Goal: Navigation & Orientation: Find specific page/section

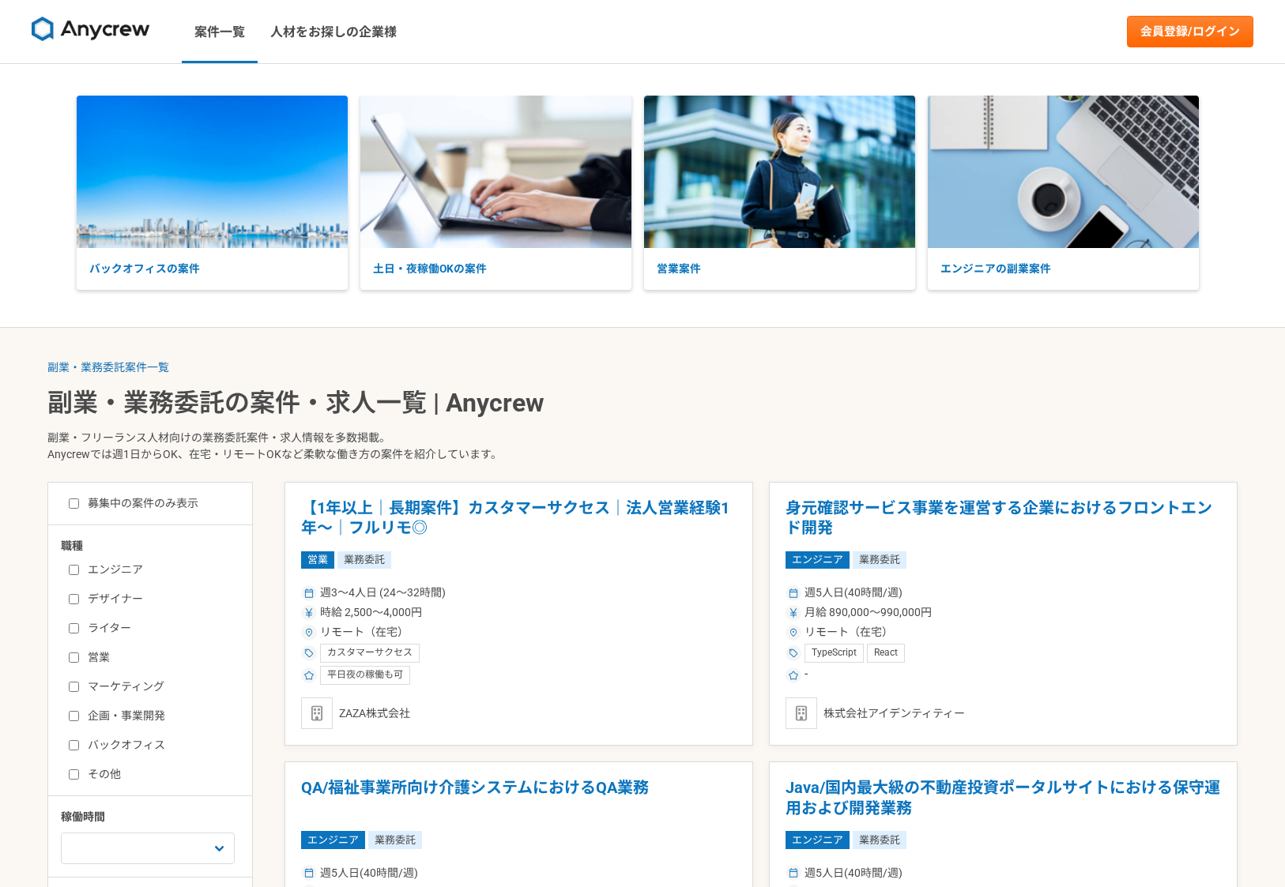
click at [89, 21] on img at bounding box center [91, 29] width 119 height 25
click at [91, 33] on img at bounding box center [91, 29] width 119 height 25
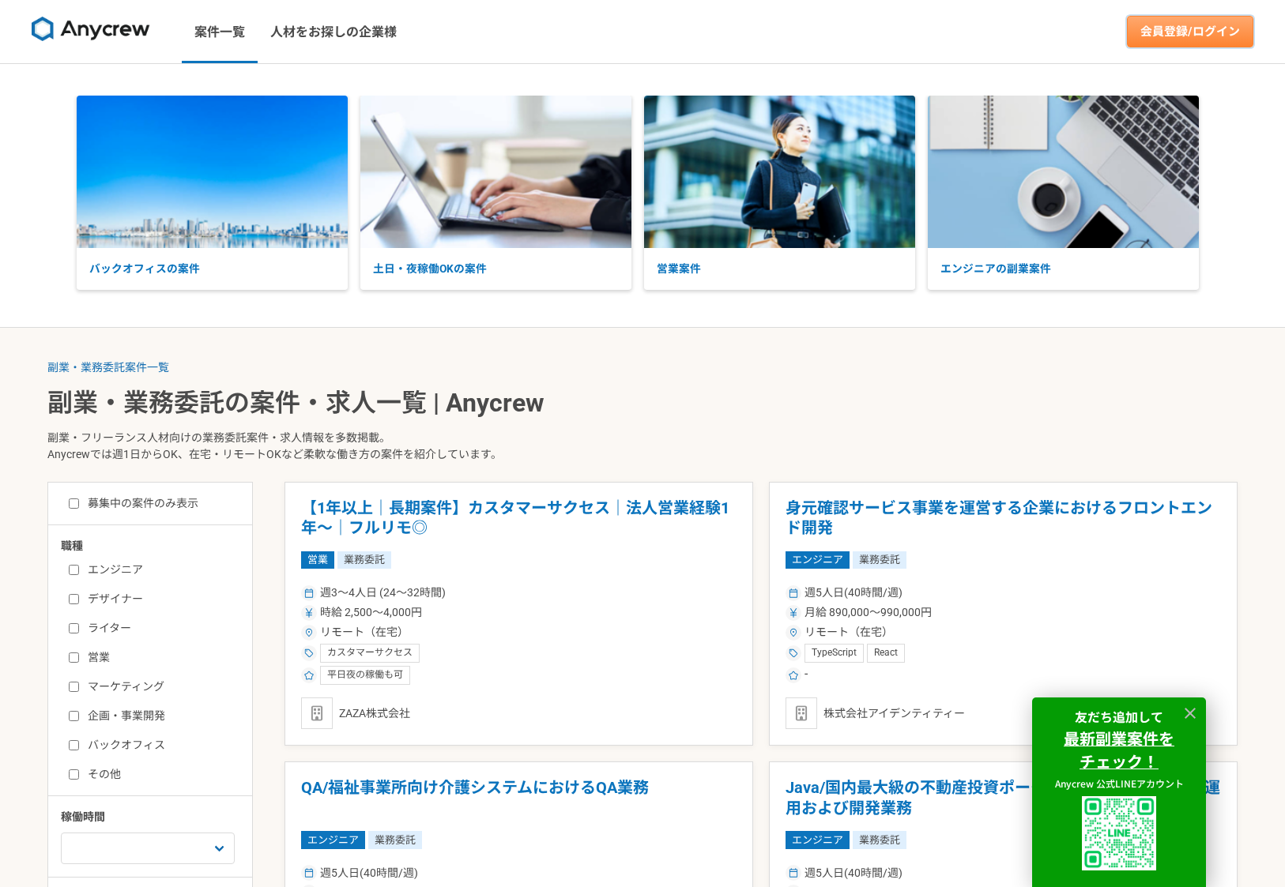
click at [1215, 28] on link "会員登録/ログイン" at bounding box center [1190, 32] width 126 height 32
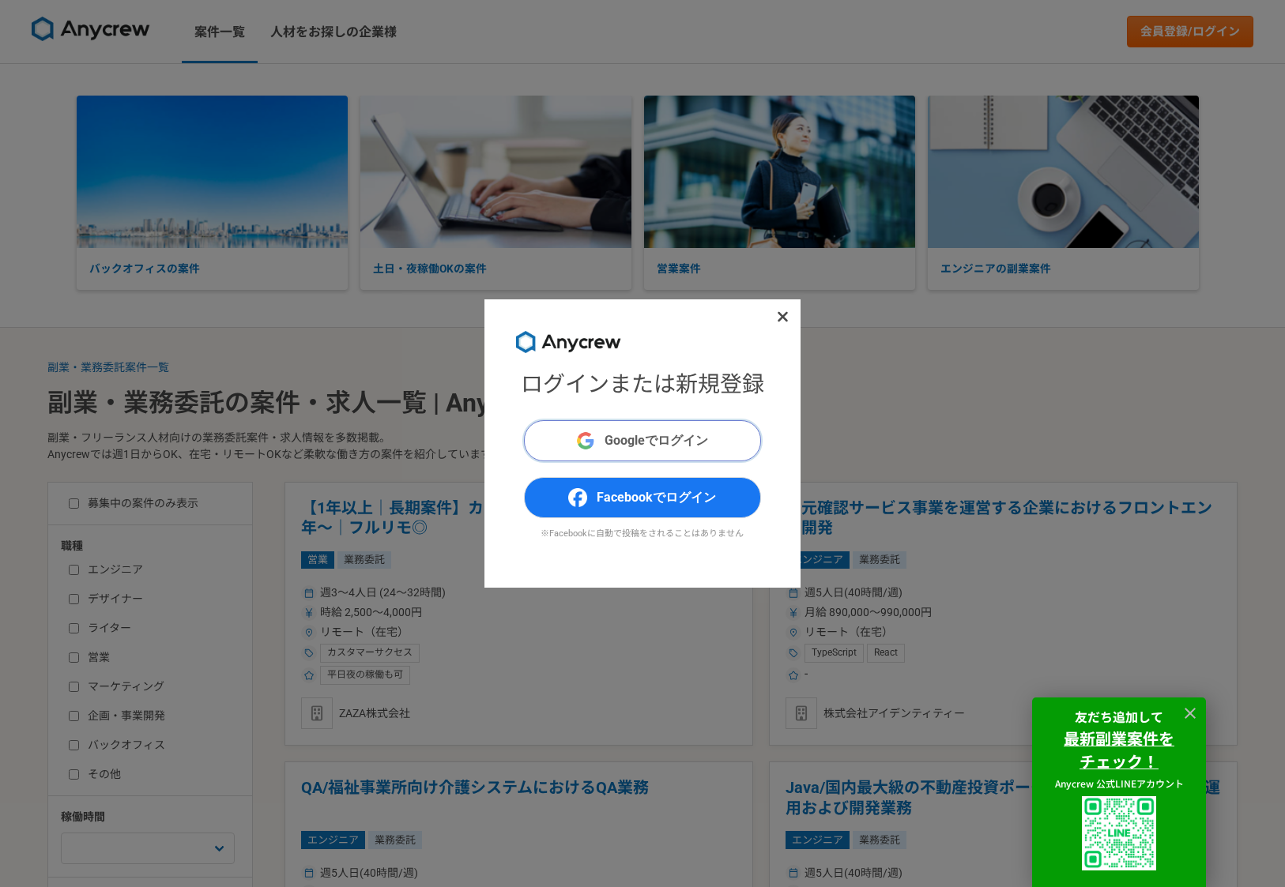
click at [652, 444] on span "Googleでログイン" at bounding box center [656, 440] width 104 height 19
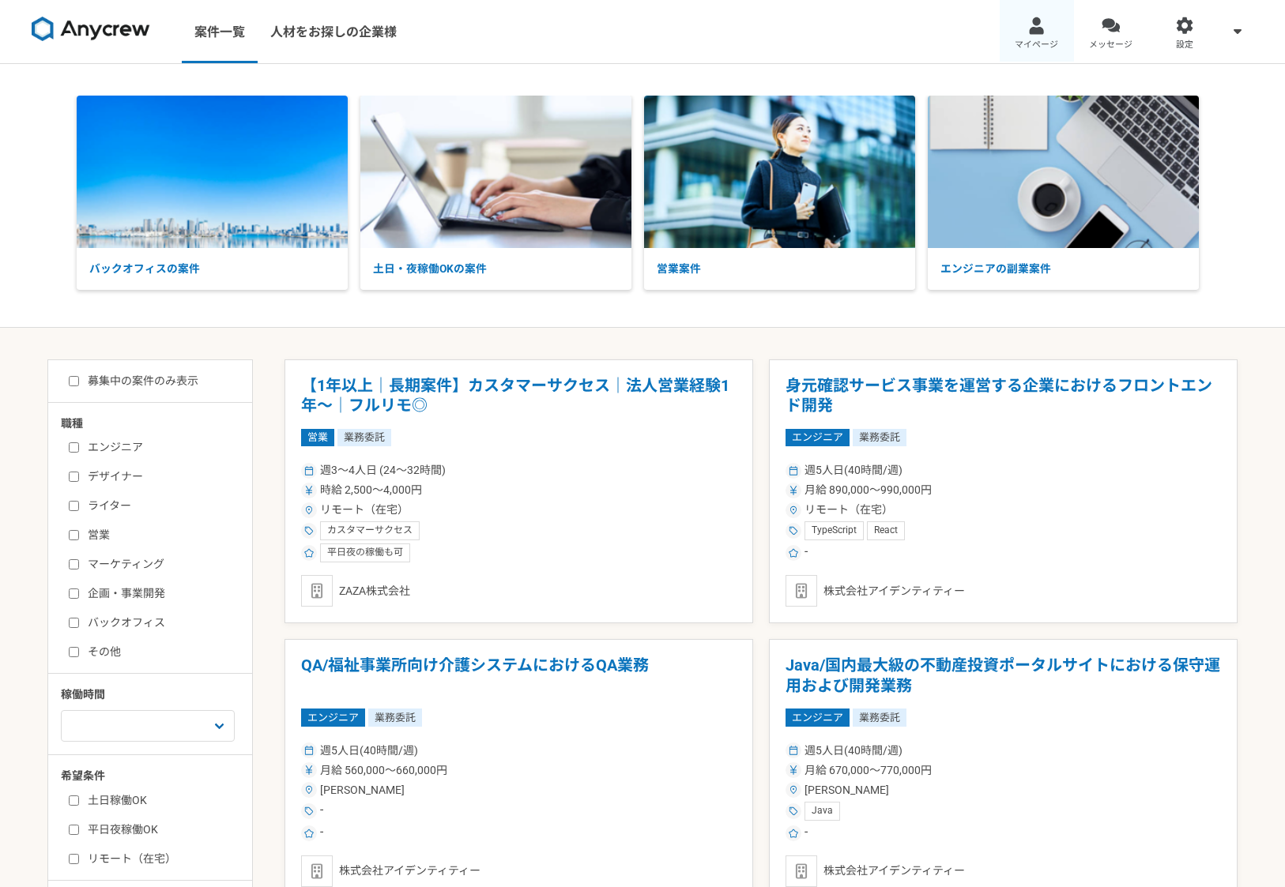
click at [1045, 30] on link "マイページ" at bounding box center [1037, 31] width 74 height 63
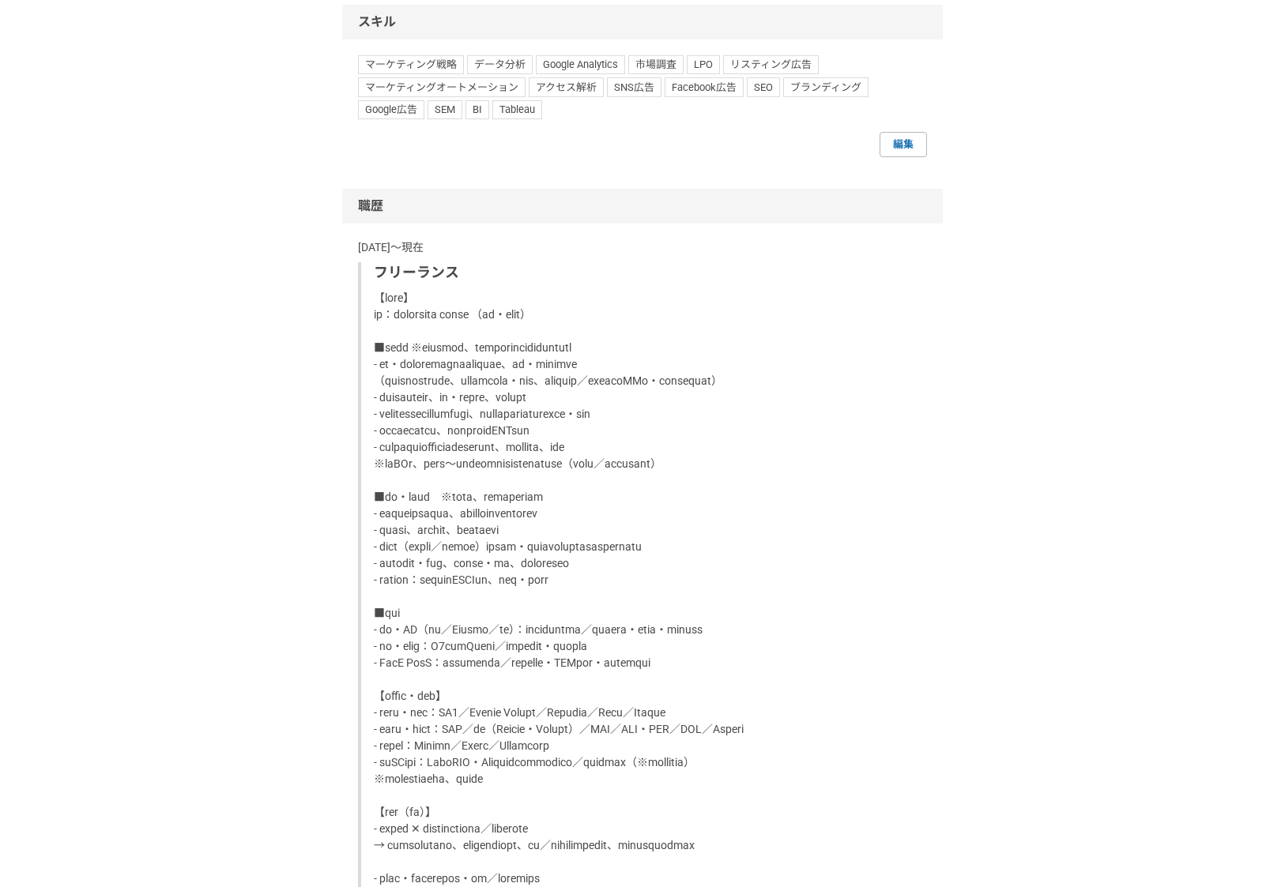
scroll to position [918, 0]
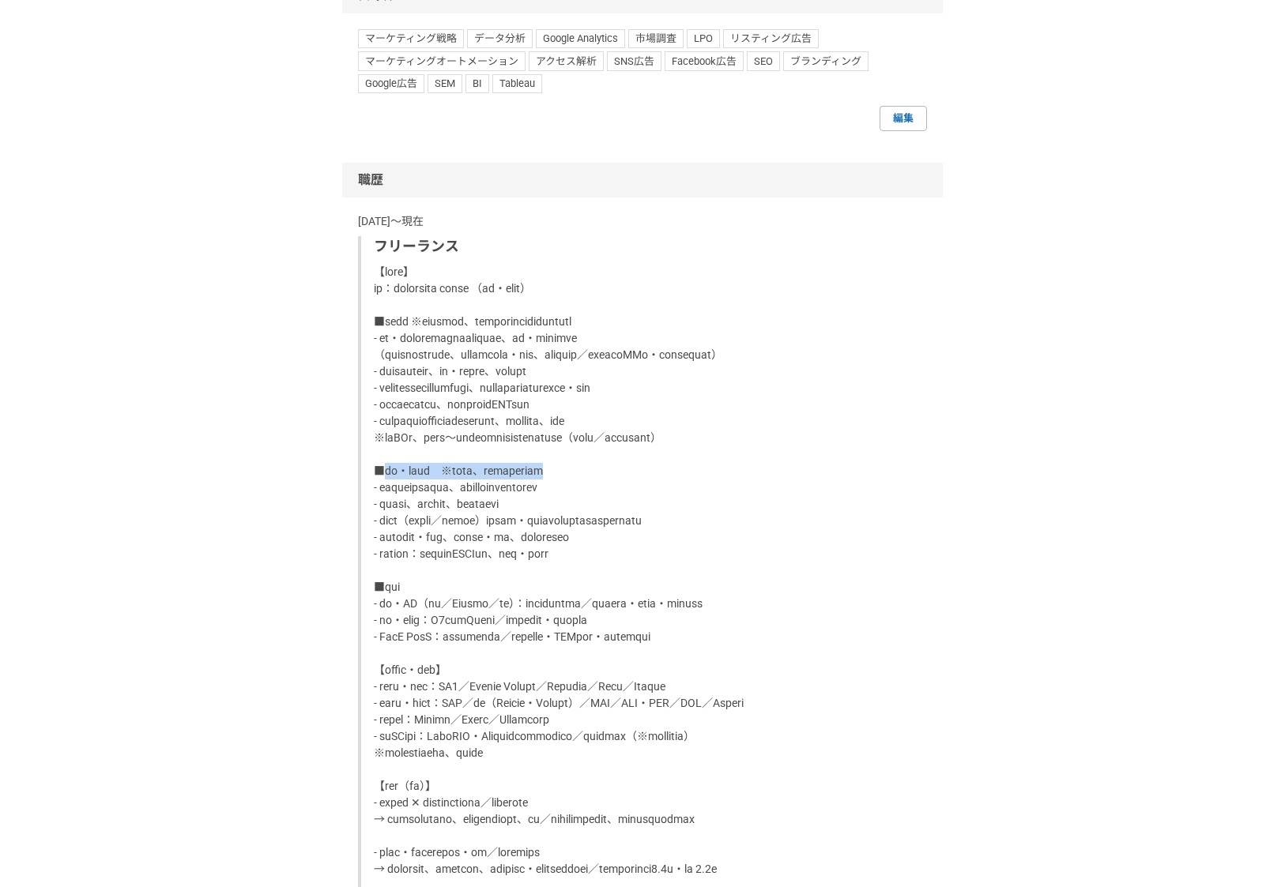
drag, startPoint x: 386, startPoint y: 487, endPoint x: 660, endPoint y: 486, distance: 273.4
click at [660, 486] on p at bounding box center [644, 621] width 540 height 714
copy p "実装・改善支援　※実行設計、戦略視点での改善伴走"
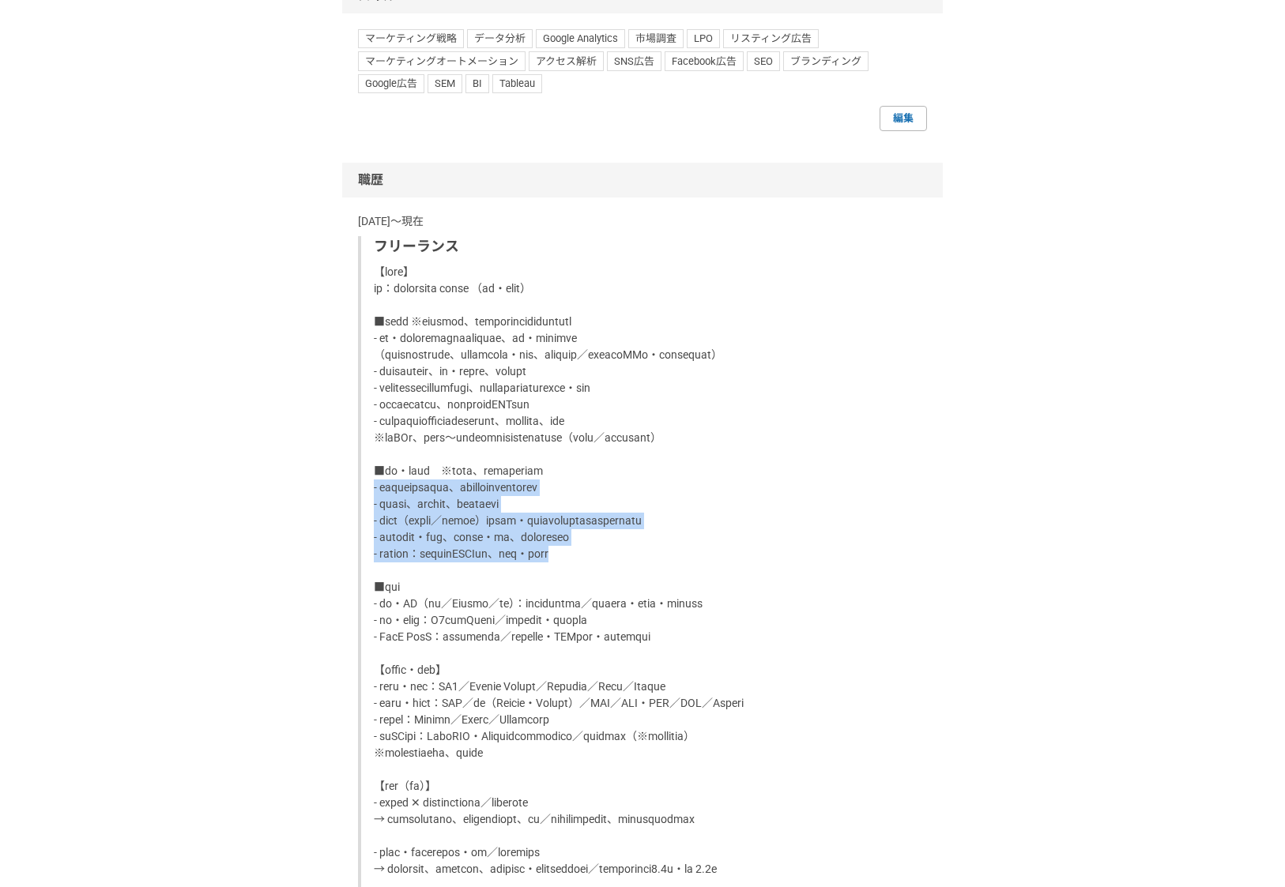
drag, startPoint x: 680, startPoint y: 569, endPoint x: 368, endPoint y: 502, distance: 318.5
click at [368, 502] on div "フリーランス" at bounding box center [642, 606] width 569 height 741
copy p "- 実行体制や業務分担の整理、社内主導で実施できる仕組みを設計 - 訴求軸調整、導線整備など、実務に即した設計 - チャネル（オンライン／オフライン）の運用方…"
